Goal: Information Seeking & Learning: Check status

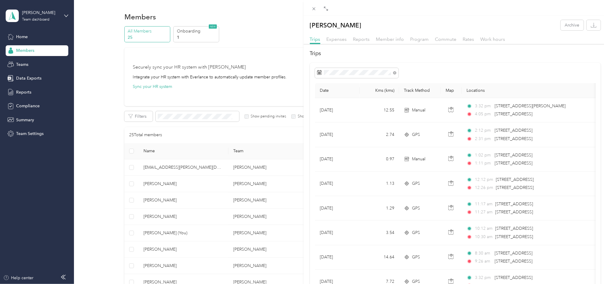
scroll to position [578, 0]
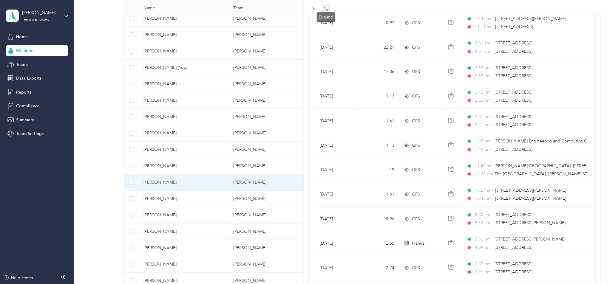
click at [325, 7] on icon at bounding box center [325, 8] width 5 height 5
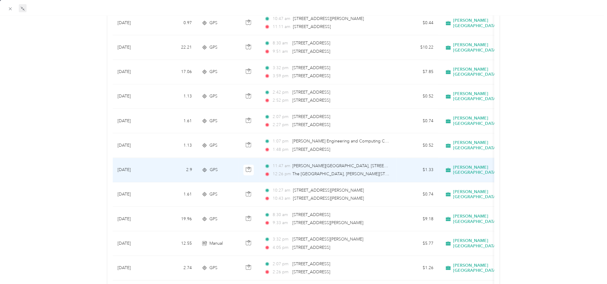
click at [315, 164] on span "[PERSON_NAME][GEOGRAPHIC_DATA], [STREET_ADDRESS][PERSON_NAME][PERSON_NAME]-The …" at bounding box center [485, 165] width 386 height 5
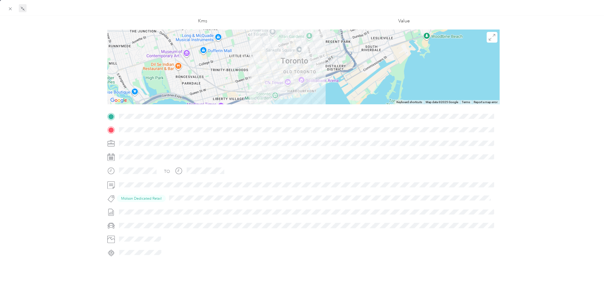
scroll to position [5, 0]
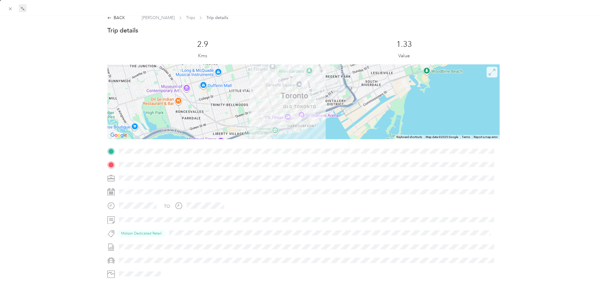
click at [490, 70] on icon at bounding box center [492, 72] width 7 height 7
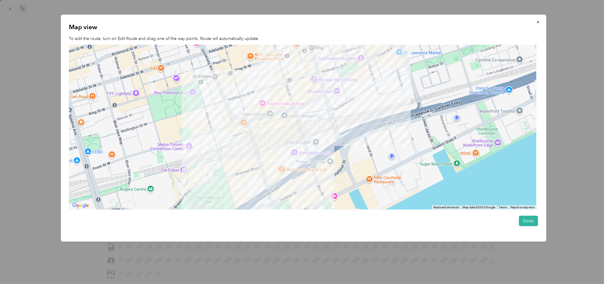
drag, startPoint x: 284, startPoint y: 183, endPoint x: 346, endPoint y: 89, distance: 111.9
click at [346, 89] on div at bounding box center [302, 127] width 467 height 165
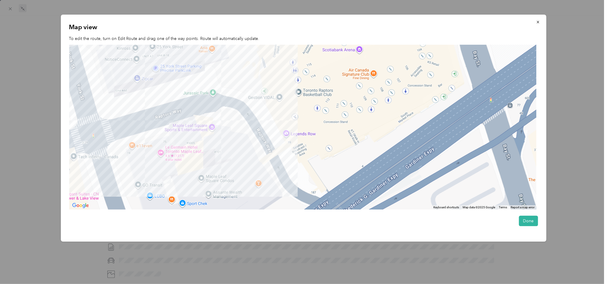
drag, startPoint x: 179, startPoint y: 185, endPoint x: 317, endPoint y: 69, distance: 180.2
click at [317, 69] on div at bounding box center [302, 127] width 467 height 165
click at [538, 22] on icon "button" at bounding box center [538, 22] width 4 height 4
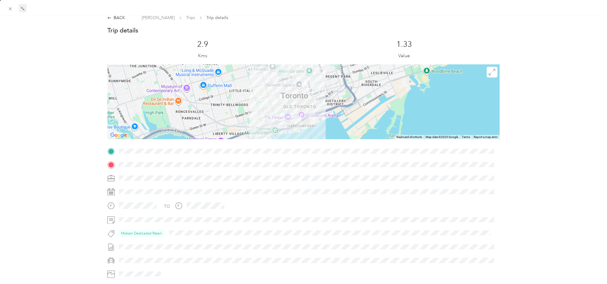
click at [117, 15] on div at bounding box center [303, 8] width 607 height 16
click at [115, 17] on div "BACK" at bounding box center [116, 18] width 18 height 6
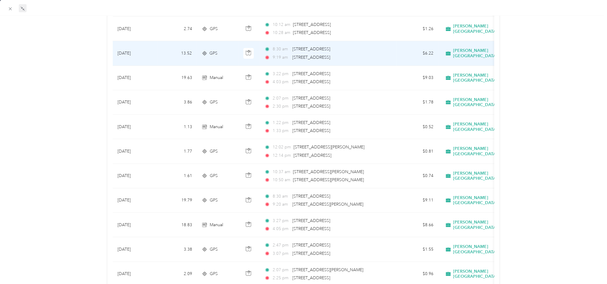
scroll to position [1264, 0]
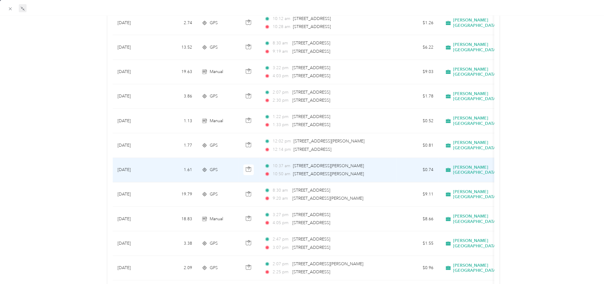
click at [323, 172] on span "[STREET_ADDRESS][PERSON_NAME]" at bounding box center [328, 173] width 71 height 5
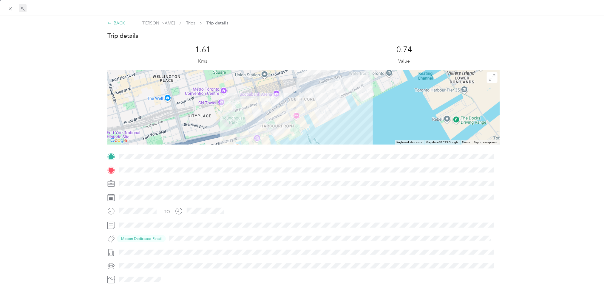
click at [115, 22] on div "BACK" at bounding box center [116, 23] width 18 height 6
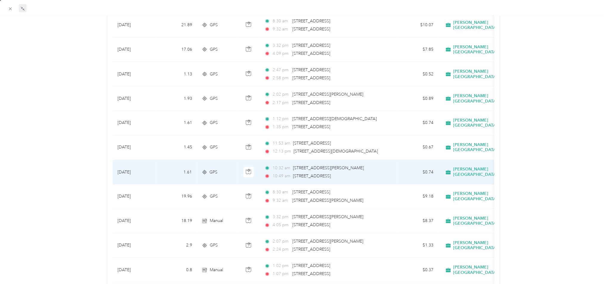
scroll to position [1590, 0]
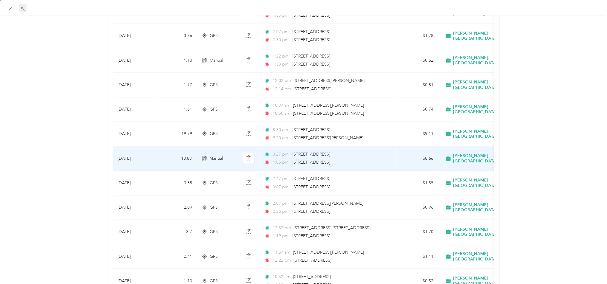
scroll to position [1292, 0]
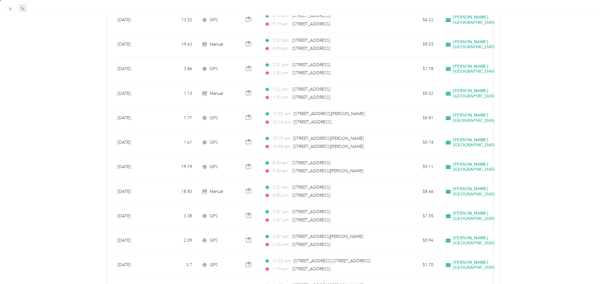
click at [33, 83] on div "[PERSON_NAME] Archive Trips Expenses Reports Member info Program Commute Rates …" at bounding box center [303, 7] width 607 height 2558
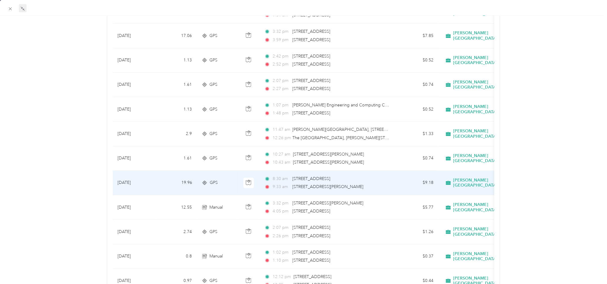
scroll to position [762, 0]
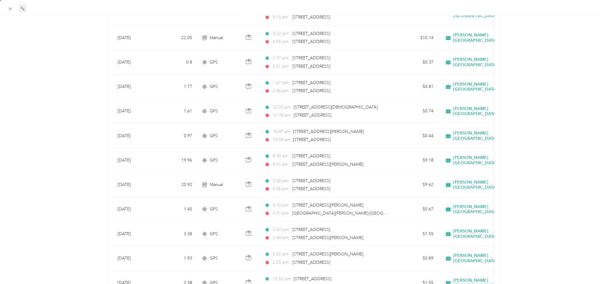
scroll to position [2285, 0]
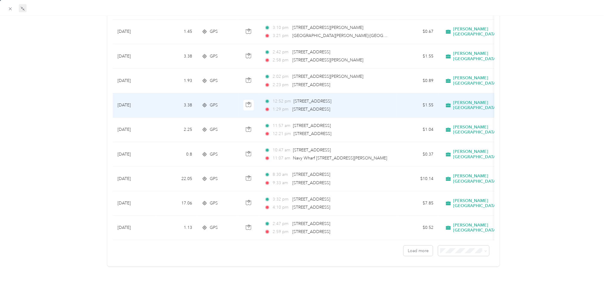
scroll to position [2320, 0]
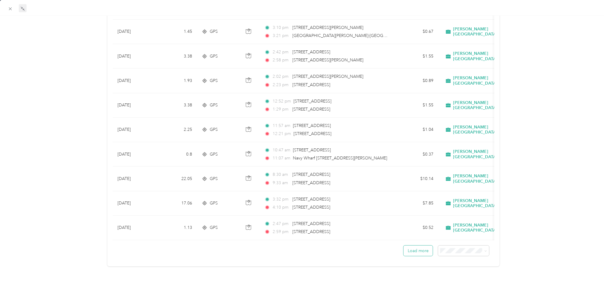
click at [410, 246] on button "Load more" at bounding box center [417, 251] width 29 height 10
click at [449, 246] on span at bounding box center [463, 251] width 51 height 10
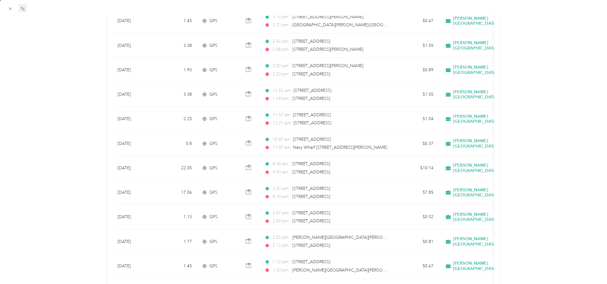
click at [444, 277] on td "[PERSON_NAME] [GEOGRAPHIC_DATA]" at bounding box center [479, 266] width 83 height 24
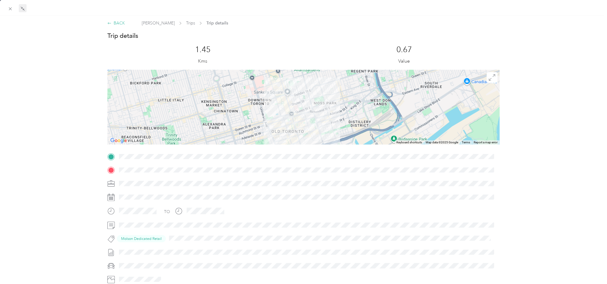
click at [117, 24] on div "BACK" at bounding box center [116, 23] width 18 height 6
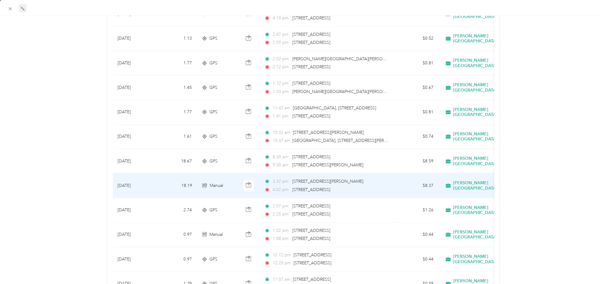
scroll to position [2484, 0]
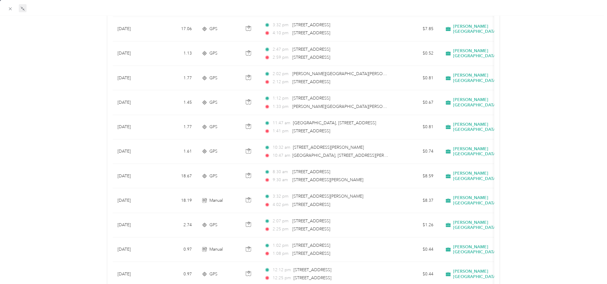
drag, startPoint x: 81, startPoint y: 252, endPoint x: 83, endPoint y: 249, distance: 3.9
click at [81, 252] on div "[PERSON_NAME] Archive Trips Expenses Reports Member info Program Commute Rates …" at bounding box center [303, 41] width 607 height 5010
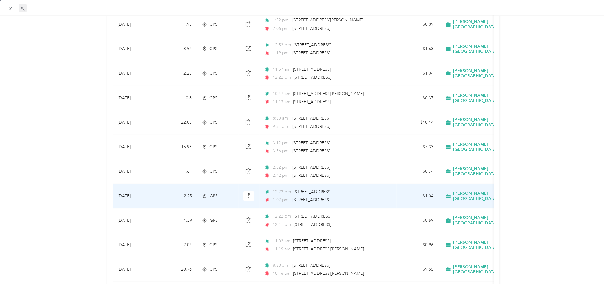
scroll to position [2981, 0]
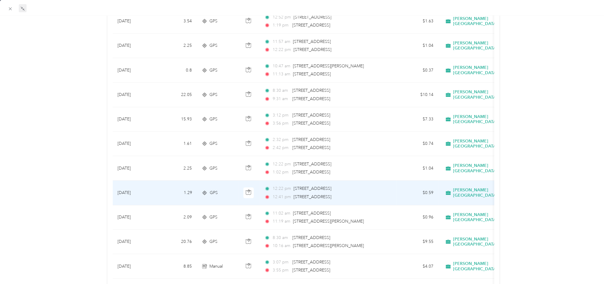
scroll to position [3113, 0]
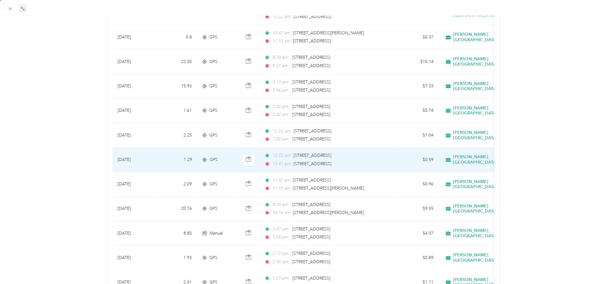
click at [312, 161] on div "12:22 pm [STREET_ADDRESS] 12:41 pm [STREET_ADDRESS]" at bounding box center [326, 159] width 125 height 15
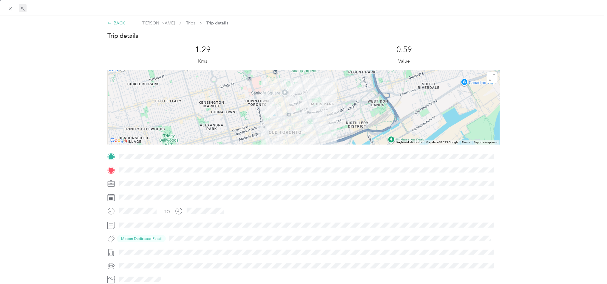
click at [119, 23] on div "BACK" at bounding box center [116, 23] width 18 height 6
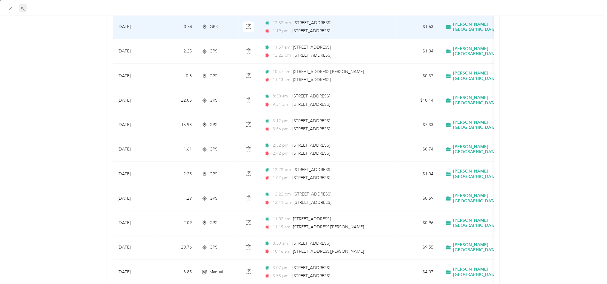
scroll to position [3080, 0]
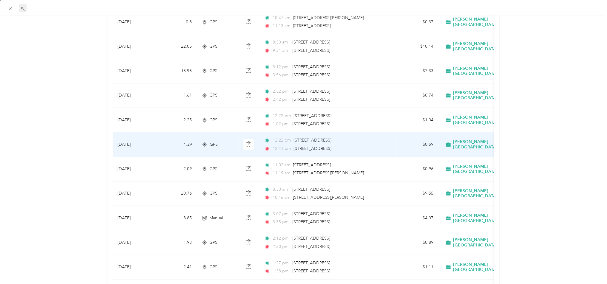
scroll to position [3113, 0]
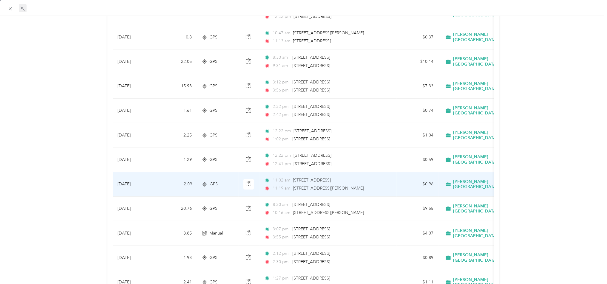
click at [326, 182] on span "[STREET_ADDRESS]" at bounding box center [312, 180] width 38 height 5
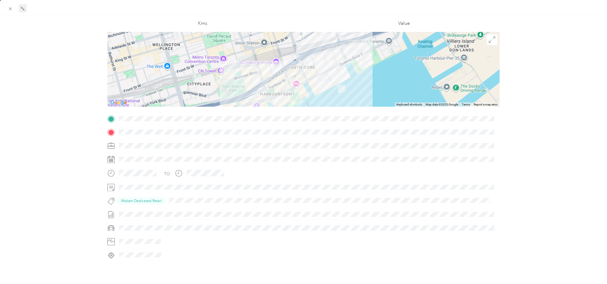
scroll to position [5, 0]
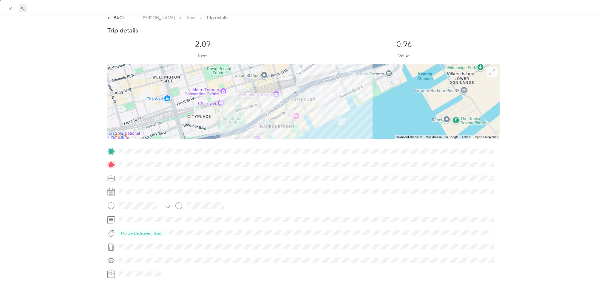
click at [489, 73] on icon at bounding box center [492, 72] width 7 height 7
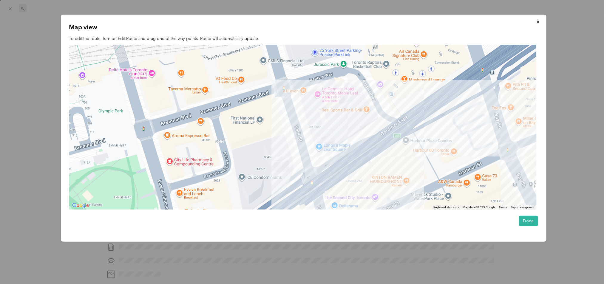
drag, startPoint x: 181, startPoint y: 180, endPoint x: 378, endPoint y: 100, distance: 213.0
click at [378, 100] on div at bounding box center [302, 127] width 467 height 165
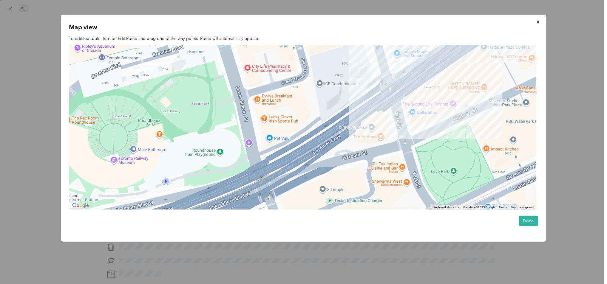
drag, startPoint x: 249, startPoint y: 173, endPoint x: 325, endPoint y: 80, distance: 120.1
click at [325, 80] on div at bounding box center [302, 127] width 467 height 165
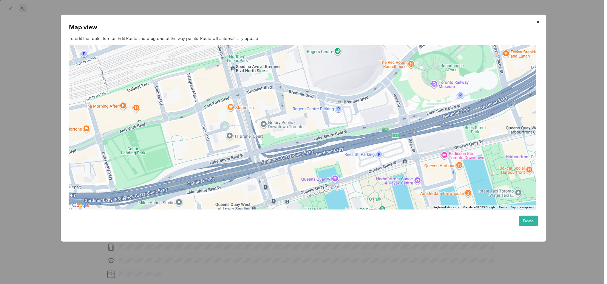
drag, startPoint x: 212, startPoint y: 177, endPoint x: 427, endPoint y: 137, distance: 219.0
click at [427, 137] on div at bounding box center [302, 127] width 467 height 165
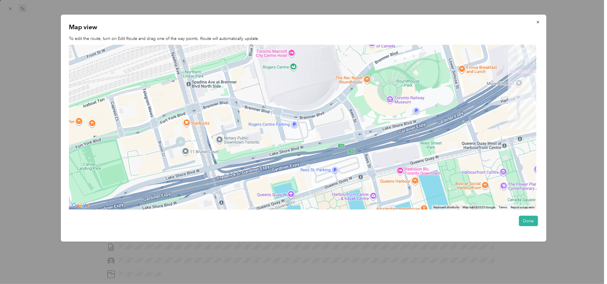
drag, startPoint x: 451, startPoint y: 127, endPoint x: 405, endPoint y: 145, distance: 49.1
click at [405, 145] on div at bounding box center [302, 127] width 467 height 165
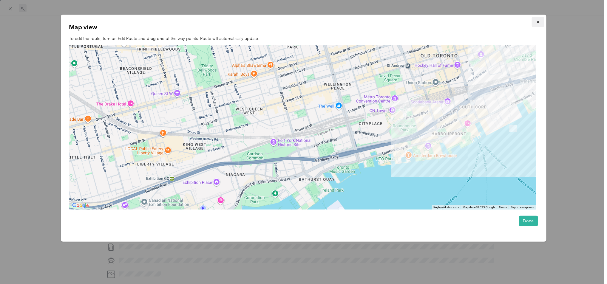
click at [540, 21] on icon "button" at bounding box center [538, 22] width 4 height 4
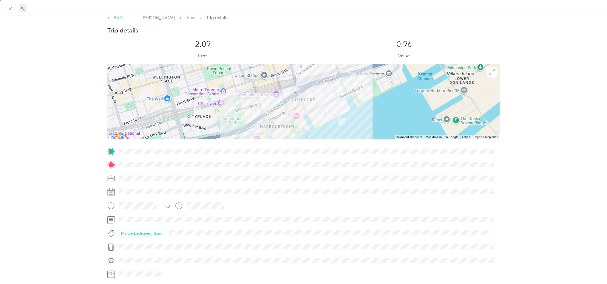
click at [118, 17] on div "BACK" at bounding box center [116, 18] width 18 height 6
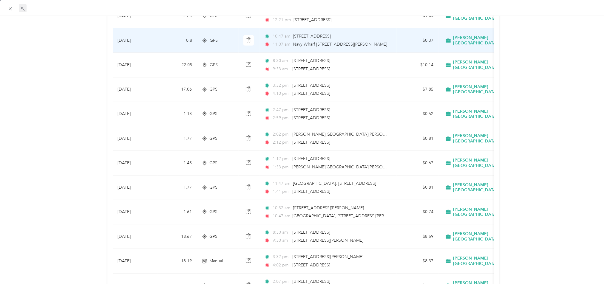
scroll to position [2456, 0]
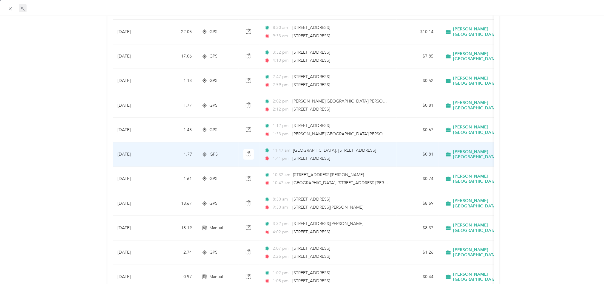
click at [314, 154] on span "[GEOGRAPHIC_DATA], [STREET_ADDRESS]" at bounding box center [334, 150] width 83 height 7
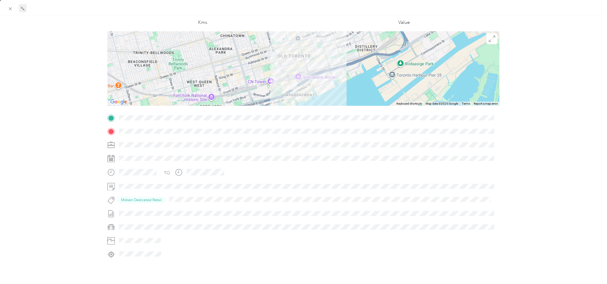
scroll to position [5, 0]
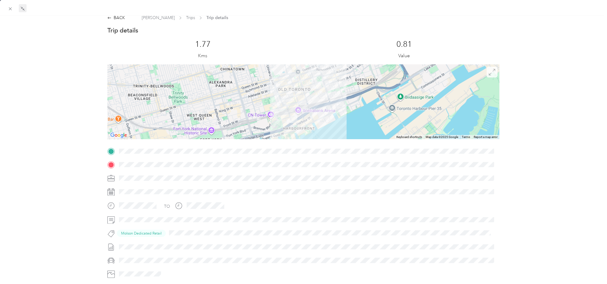
click at [490, 77] on span at bounding box center [491, 72] width 11 height 11
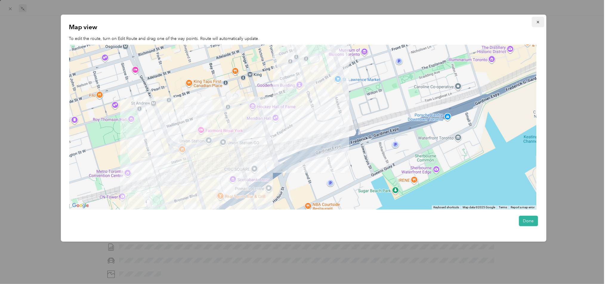
click at [539, 22] on icon "button" at bounding box center [537, 22] width 2 height 2
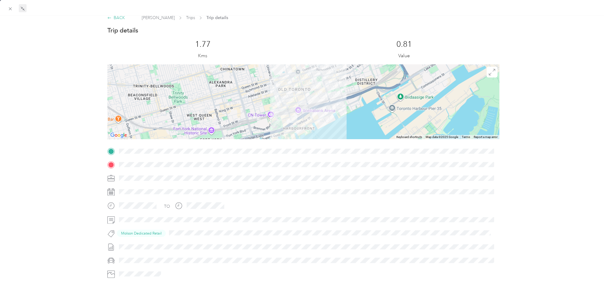
click at [118, 18] on div "BACK" at bounding box center [116, 18] width 18 height 6
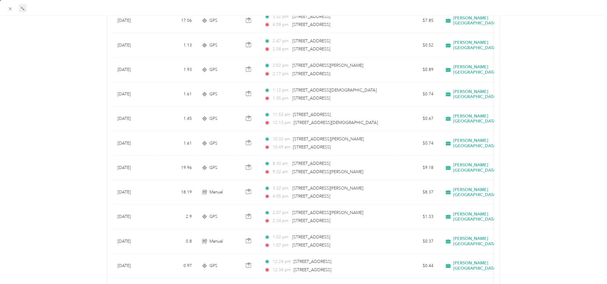
scroll to position [1628, 0]
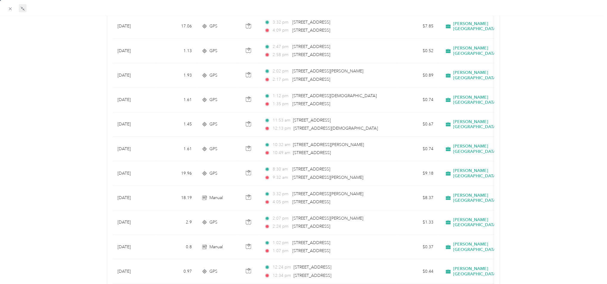
drag, startPoint x: 56, startPoint y: 221, endPoint x: 58, endPoint y: 216, distance: 5.1
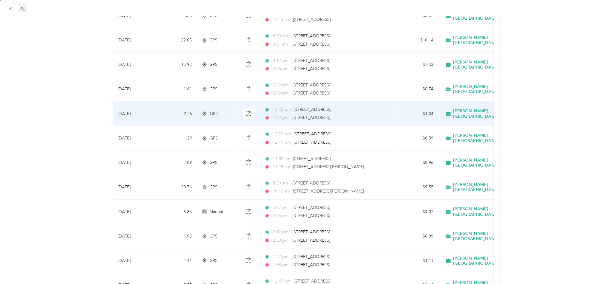
scroll to position [3119, 0]
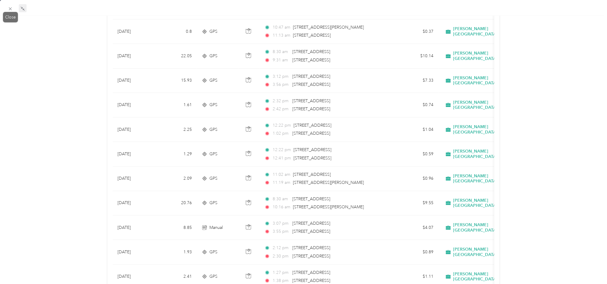
drag, startPoint x: 11, startPoint y: 8, endPoint x: 16, endPoint y: 11, distance: 6.3
click at [11, 8] on icon at bounding box center [10, 8] width 5 height 5
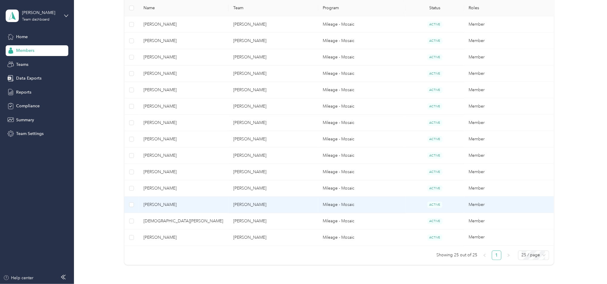
scroll to position [376, 0]
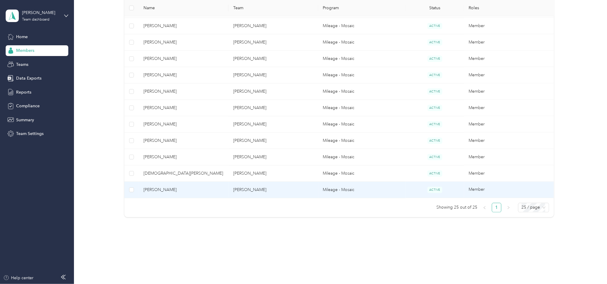
click at [335, 184] on td "Mileage - Mosaic" at bounding box center [361, 190] width 87 height 16
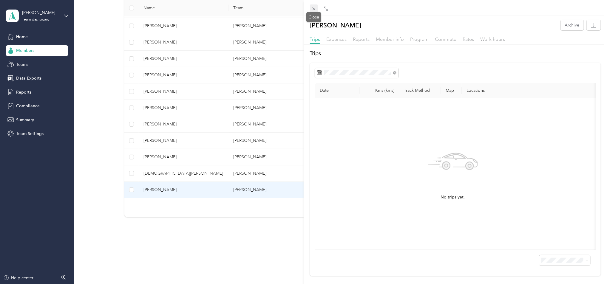
click at [312, 8] on icon at bounding box center [313, 8] width 5 height 5
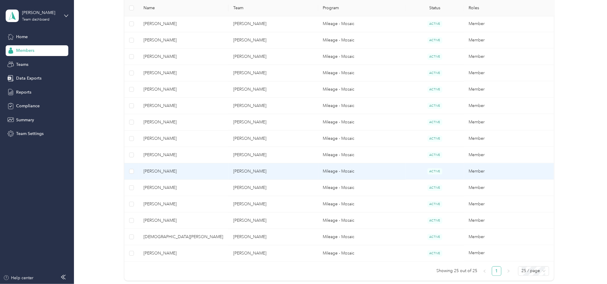
scroll to position [277, 0]
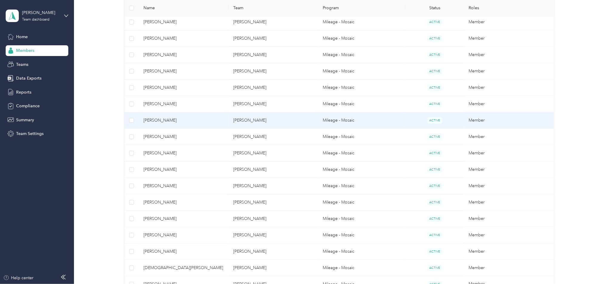
click at [227, 120] on td "[PERSON_NAME]" at bounding box center [184, 120] width 90 height 16
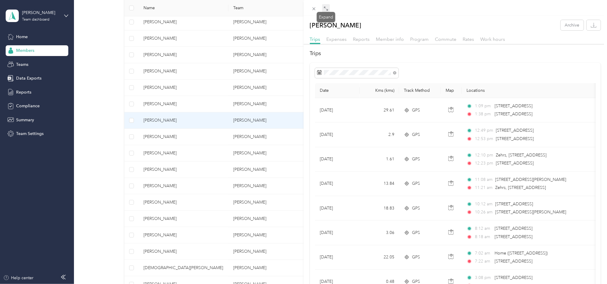
click at [324, 5] on span at bounding box center [326, 8] width 8 height 8
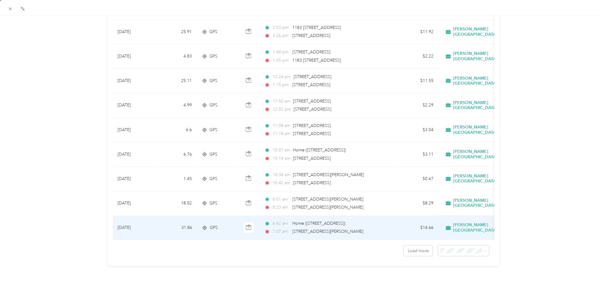
scroll to position [480, 0]
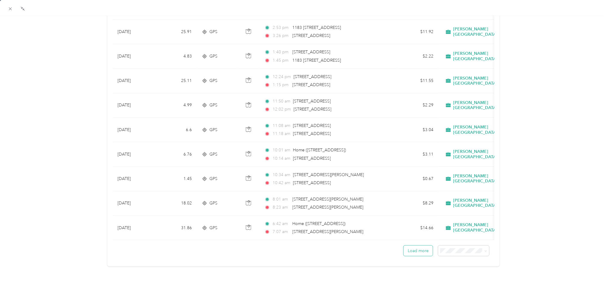
click at [414, 249] on button "Load more" at bounding box center [417, 251] width 29 height 10
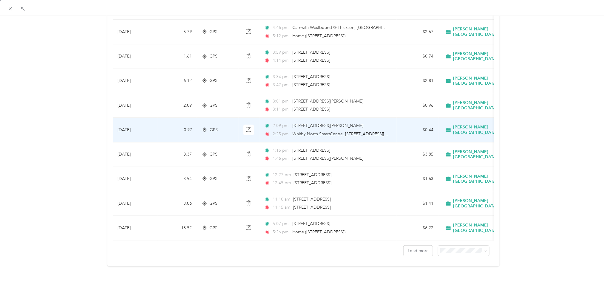
scroll to position [1094, 0]
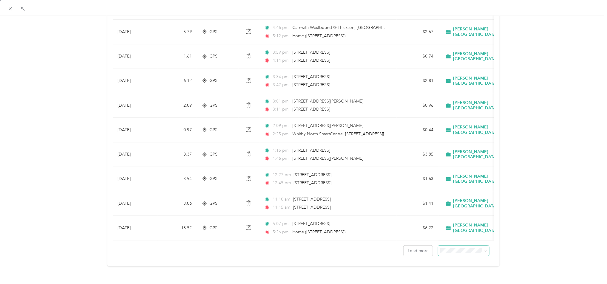
click at [445, 249] on span at bounding box center [463, 251] width 51 height 10
click at [448, 277] on span "100 per load" at bounding box center [450, 277] width 24 height 5
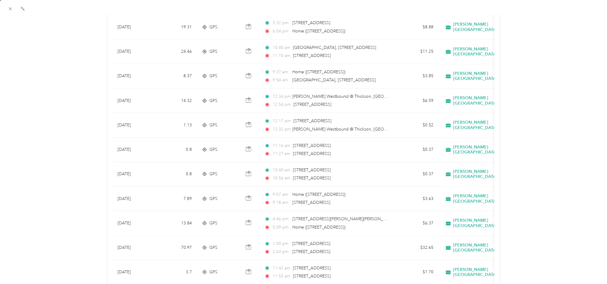
scroll to position [663, 0]
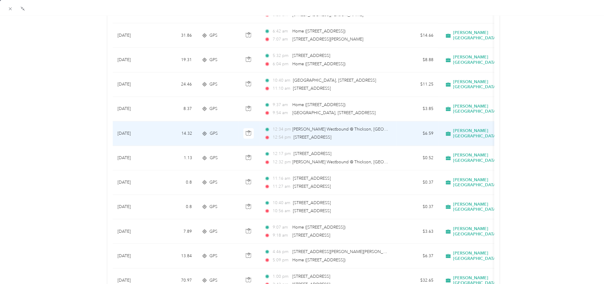
click at [287, 135] on span "12:54 pm" at bounding box center [281, 137] width 18 height 7
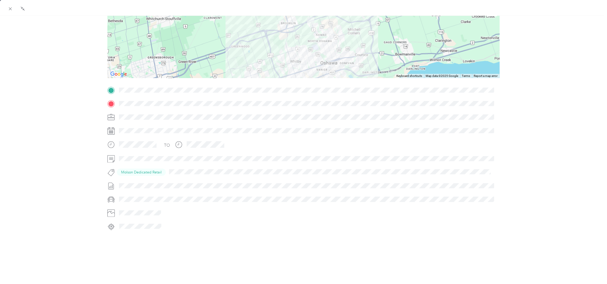
scroll to position [39, 0]
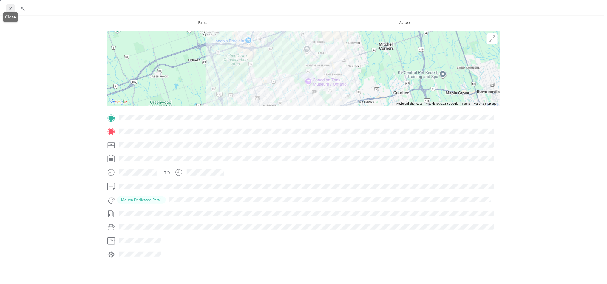
click at [11, 7] on icon at bounding box center [10, 8] width 5 height 5
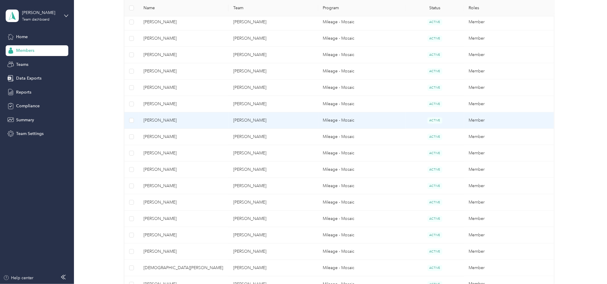
click at [236, 122] on td "[PERSON_NAME]" at bounding box center [273, 120] width 90 height 16
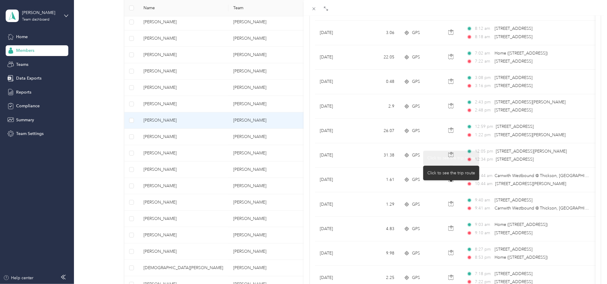
scroll to position [364, 0]
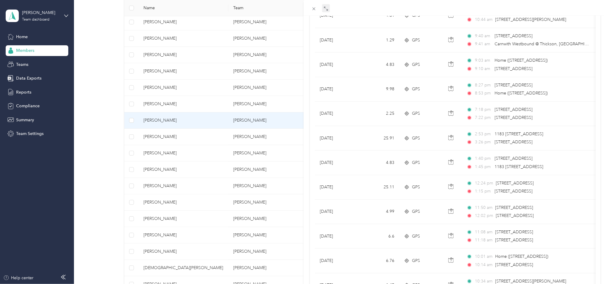
click at [325, 5] on span at bounding box center [326, 8] width 8 height 8
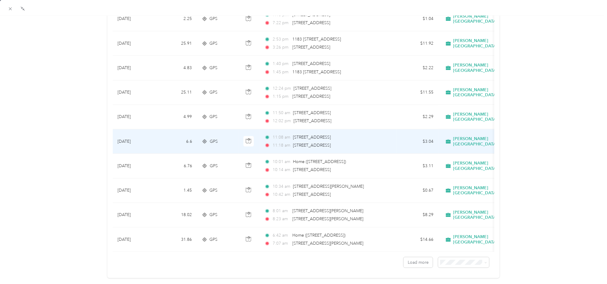
scroll to position [447, 0]
